Goal: Navigation & Orientation: Find specific page/section

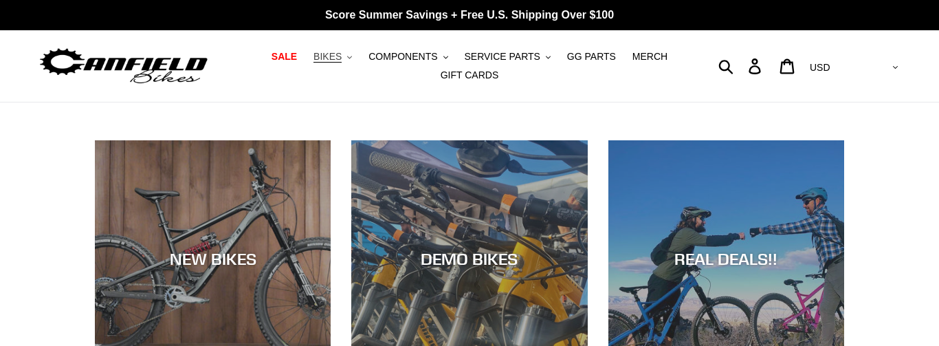
click at [342, 58] on span "BIKES" at bounding box center [327, 57] width 28 height 12
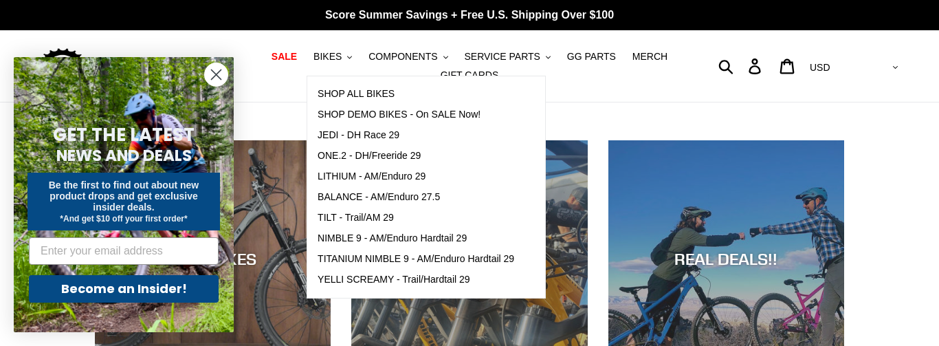
click at [213, 77] on icon "Close dialog" at bounding box center [217, 75] width 10 height 10
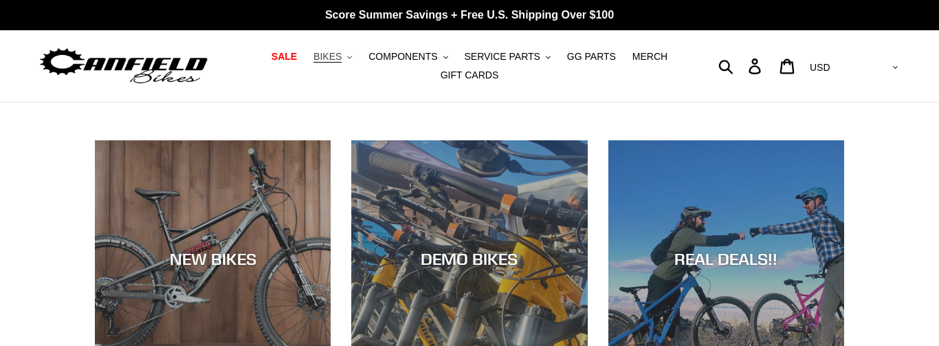
click at [337, 58] on span "BIKES" at bounding box center [327, 57] width 28 height 12
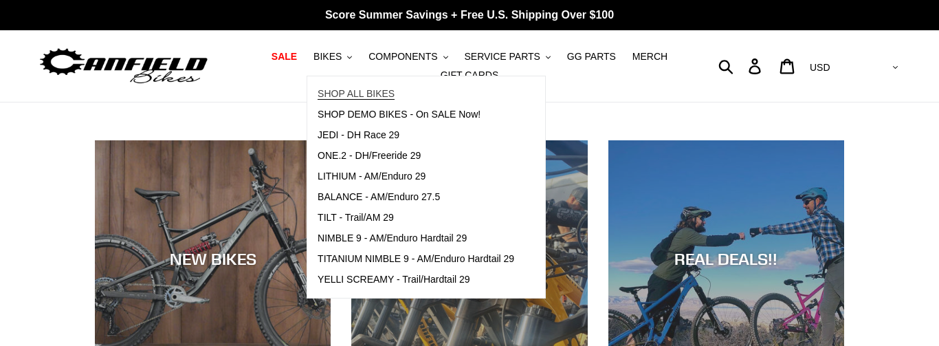
click at [351, 88] on span "SHOP ALL BIKES" at bounding box center [356, 94] width 77 height 12
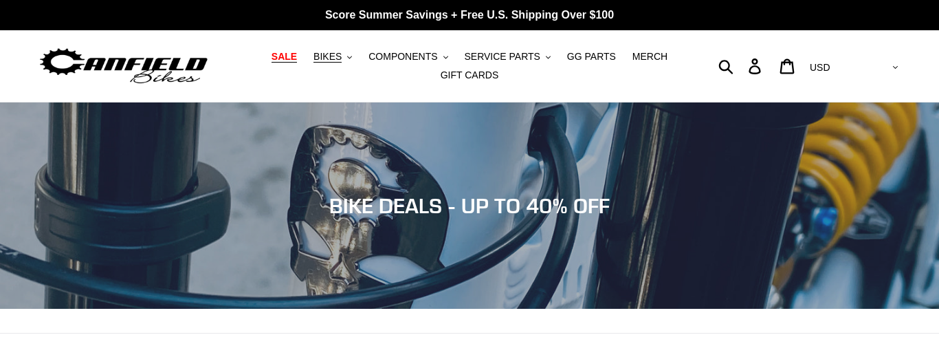
click at [297, 54] on span "SALE" at bounding box center [283, 57] width 25 height 12
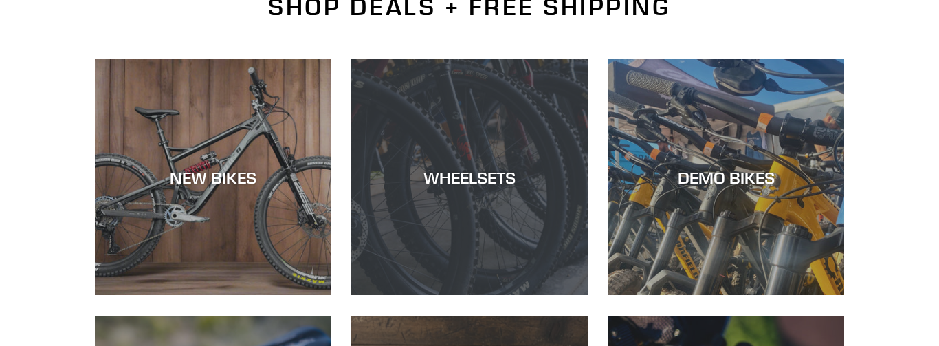
scroll to position [357, 0]
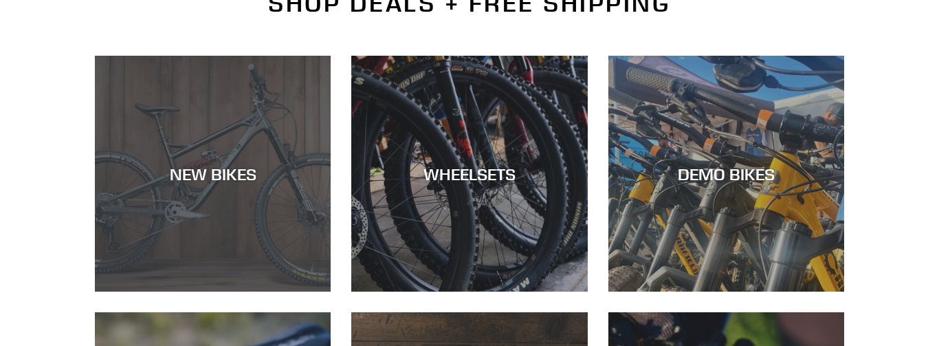
click at [299, 291] on div "NEW BIKES" at bounding box center [213, 291] width 236 height 0
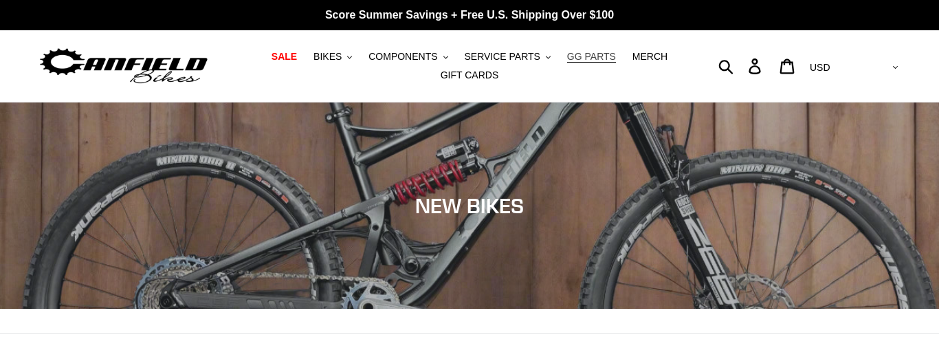
click at [585, 55] on span "GG PARTS" at bounding box center [591, 57] width 49 height 12
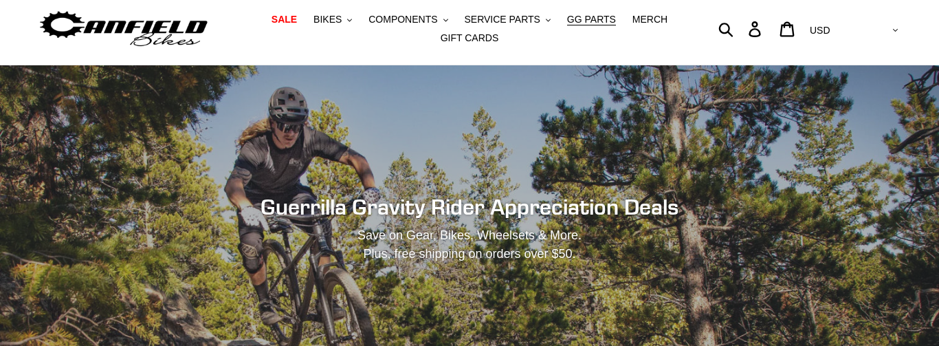
scroll to position [39, 0]
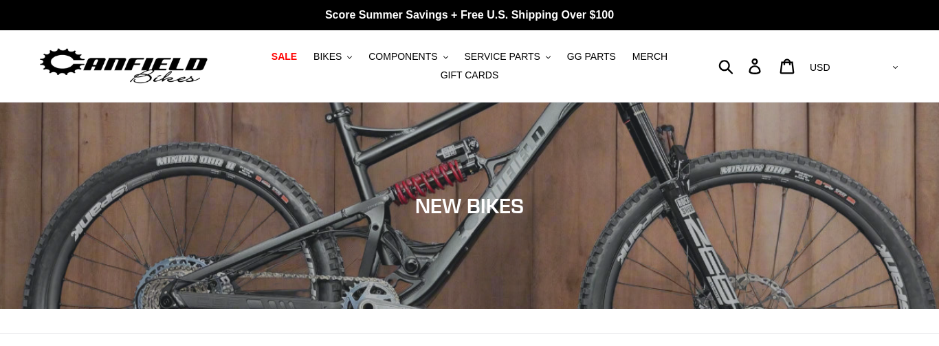
click at [98, 309] on div "Collection: NEW BIKES" at bounding box center [469, 309] width 939 height 0
